Goal: Navigation & Orientation: Find specific page/section

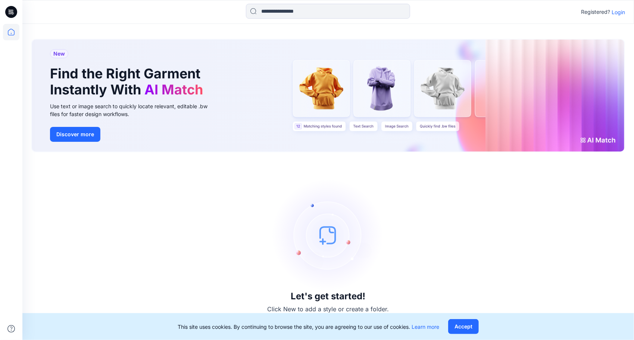
click at [621, 13] on p "Login" at bounding box center [617, 12] width 13 height 8
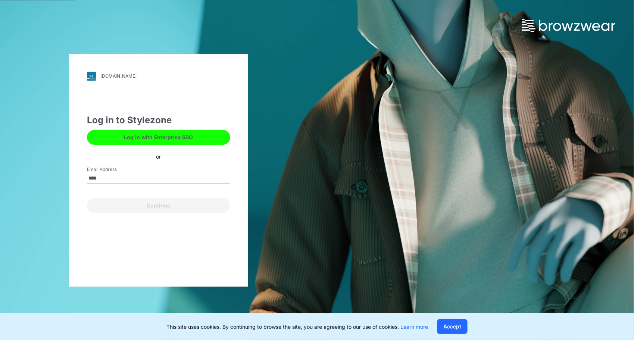
type input "**********"
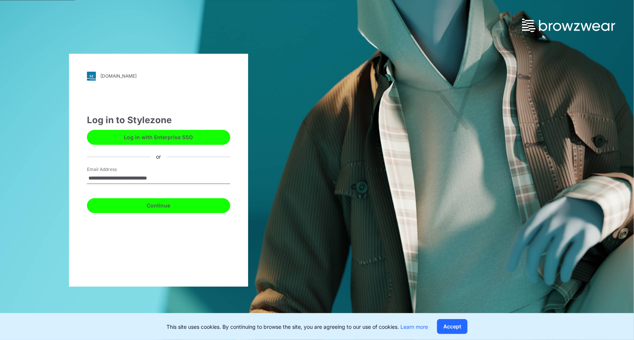
click at [170, 210] on button "Continue" at bounding box center [158, 205] width 143 height 15
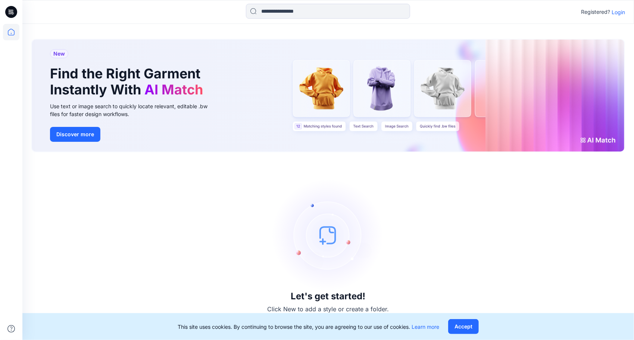
click at [620, 10] on p "Login" at bounding box center [617, 12] width 13 height 8
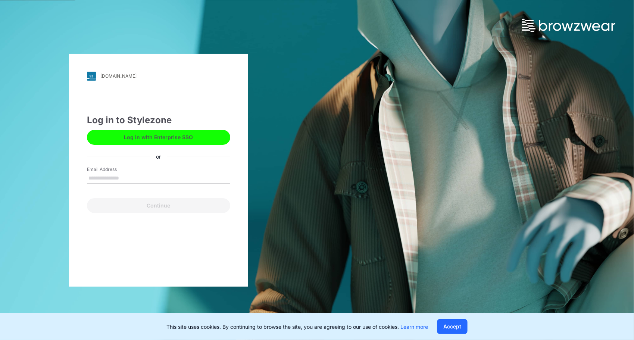
click at [138, 178] on input "Email Address" at bounding box center [158, 178] width 143 height 11
type input "**********"
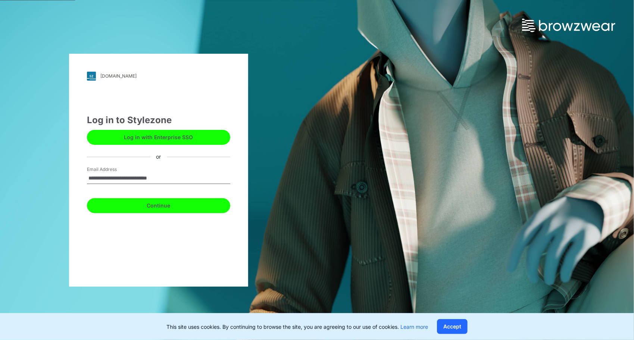
click at [162, 205] on button "Continue" at bounding box center [158, 205] width 143 height 15
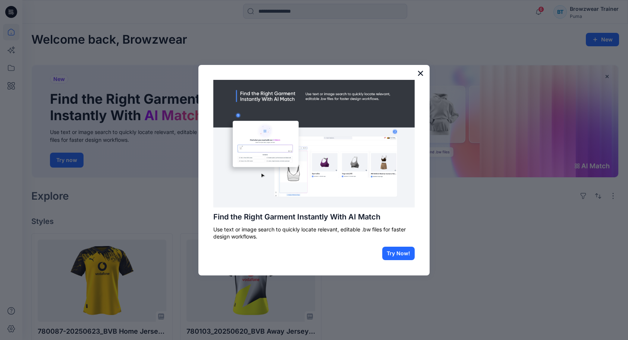
click at [418, 73] on button "×" at bounding box center [420, 73] width 7 height 12
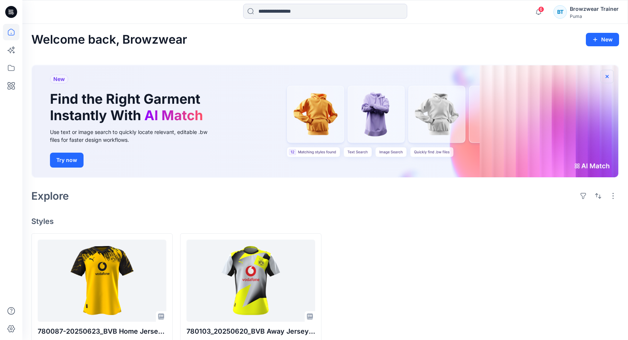
click at [606, 75] on icon "button" at bounding box center [607, 76] width 6 height 6
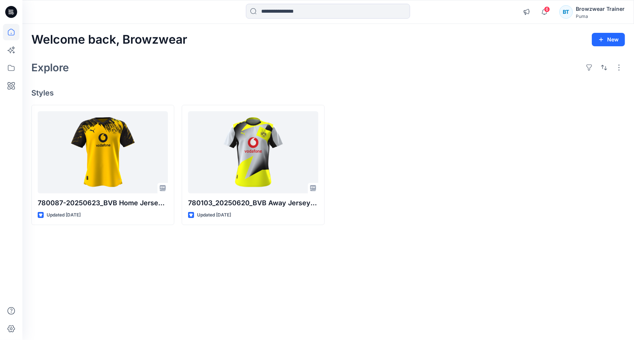
click at [197, 42] on div "Welcome back, Browzwear New" at bounding box center [327, 40] width 593 height 14
click at [621, 70] on button "button" at bounding box center [619, 68] width 12 height 12
click at [522, 107] on p "Card" at bounding box center [522, 107] width 37 height 9
click at [496, 162] on div at bounding box center [553, 165] width 143 height 120
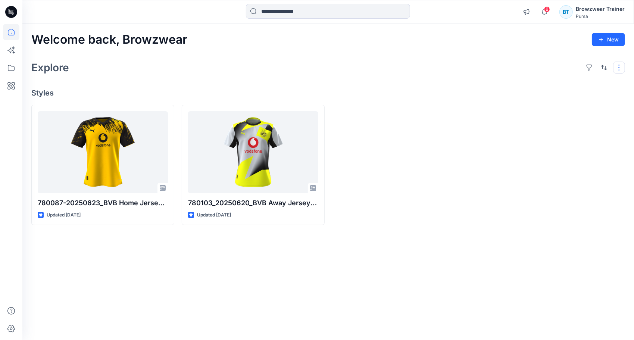
click at [617, 67] on button "button" at bounding box center [619, 68] width 12 height 12
click at [531, 90] on p "Compact" at bounding box center [522, 92] width 37 height 9
click at [581, 147] on div at bounding box center [553, 165] width 143 height 120
click at [622, 70] on button "button" at bounding box center [619, 68] width 12 height 12
click at [547, 114] on button "Card Info" at bounding box center [519, 114] width 72 height 15
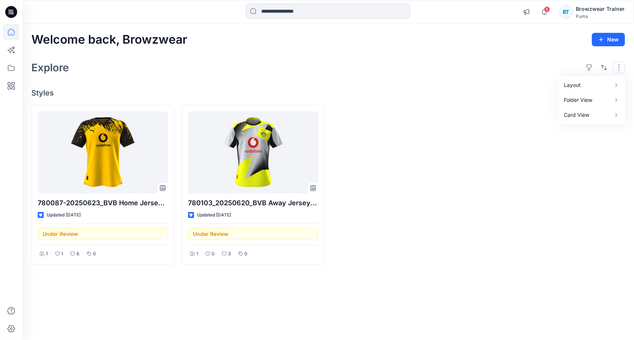
click at [556, 168] on div at bounding box center [553, 185] width 143 height 160
click at [588, 67] on button "button" at bounding box center [589, 68] width 12 height 12
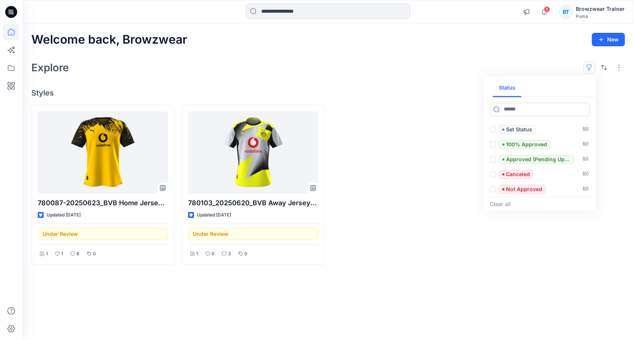
click at [371, 73] on div "Explore Status Set Status ( 0 ) 100% Approved ( 0 ) Approved (Pending Updates) …" at bounding box center [327, 68] width 593 height 18
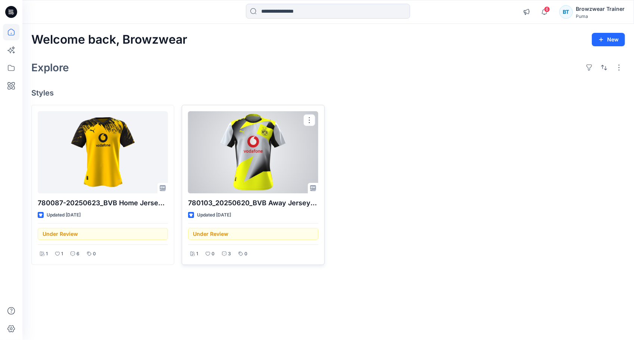
click at [273, 163] on div at bounding box center [253, 152] width 130 height 82
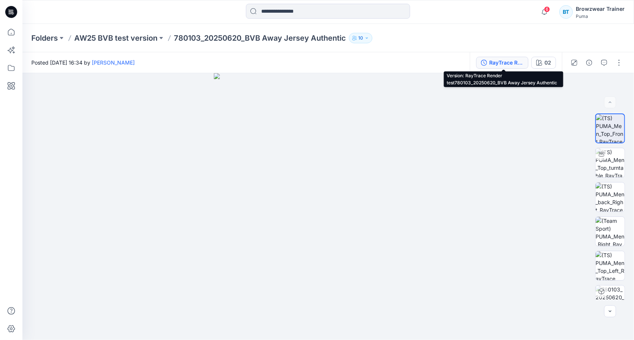
click at [511, 63] on div "RayTrace Render test780103_20250620_BVB Away Jersey Authentic" at bounding box center [506, 63] width 34 height 8
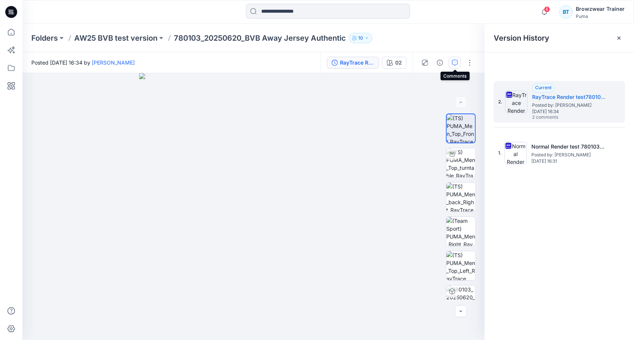
click at [455, 62] on icon "button" at bounding box center [455, 63] width 6 height 6
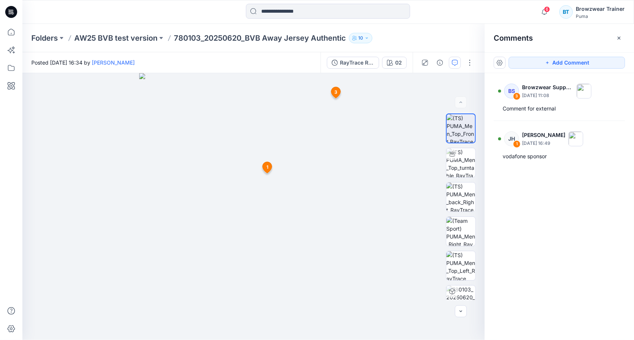
click at [360, 38] on p "10" at bounding box center [360, 38] width 5 height 8
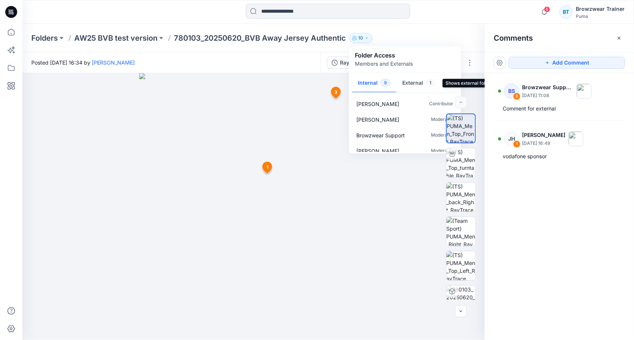
click at [411, 84] on button "External 1" at bounding box center [418, 83] width 44 height 19
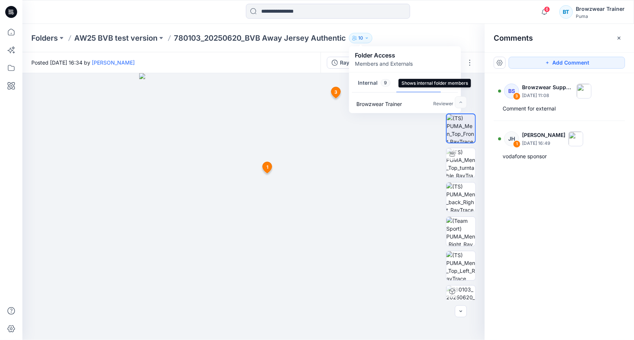
click at [360, 82] on button "Internal 9" at bounding box center [374, 83] width 44 height 19
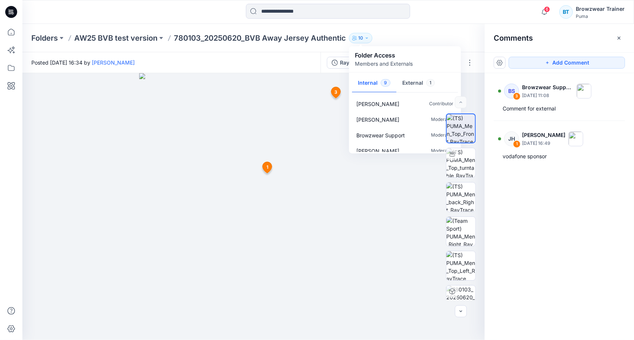
click at [409, 35] on div "Folders AW25 BVB test version 780103_20250620_BVB Away Jersey Authentic 10 Fold…" at bounding box center [298, 38] width 535 height 10
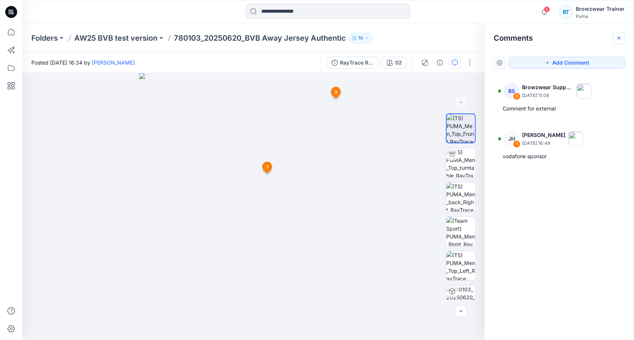
click at [620, 38] on icon "button" at bounding box center [619, 38] width 6 height 6
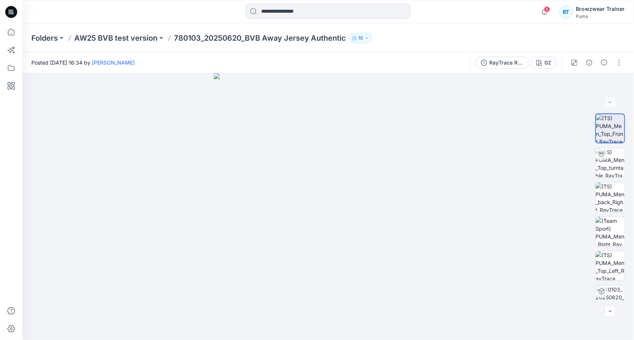
click at [420, 45] on div "Folders AW25 BVB test version 780103_20250620_BVB Away Jersey Authentic 10 Fold…" at bounding box center [327, 38] width 611 height 28
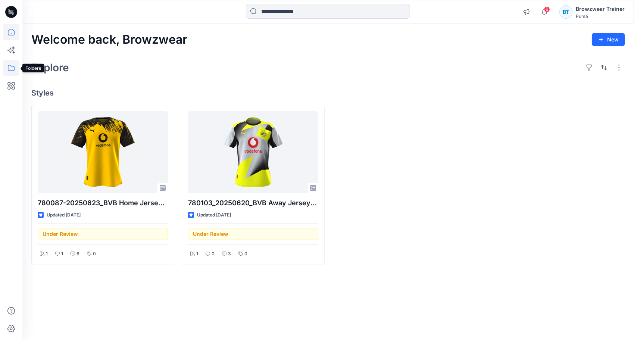
click at [12, 69] on icon at bounding box center [11, 68] width 16 height 16
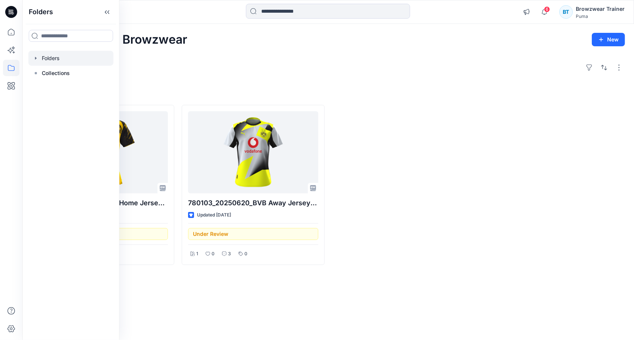
click at [64, 58] on div at bounding box center [70, 58] width 85 height 15
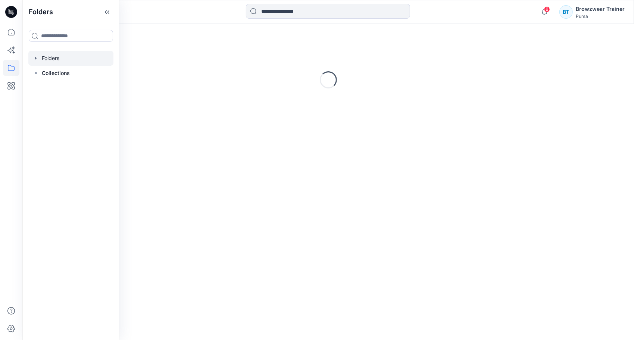
click at [35, 57] on icon "button" at bounding box center [35, 58] width 1 height 3
click at [55, 72] on p "AW25 BVB test version" at bounding box center [78, 73] width 58 height 9
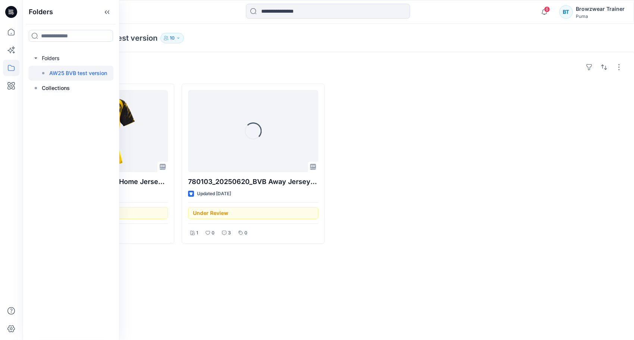
click at [405, 148] on div at bounding box center [403, 164] width 143 height 160
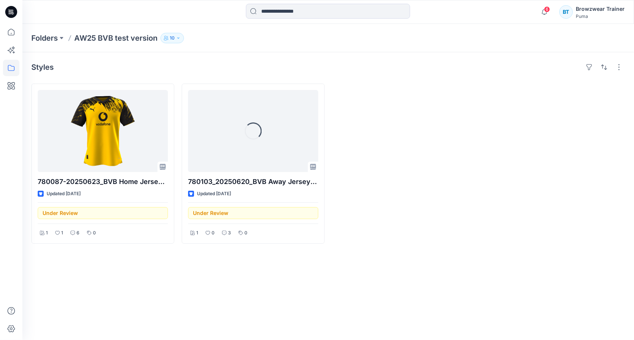
click at [179, 39] on icon "button" at bounding box center [178, 38] width 4 height 4
click at [382, 207] on div at bounding box center [403, 164] width 143 height 160
